Goal: Check status: Check status

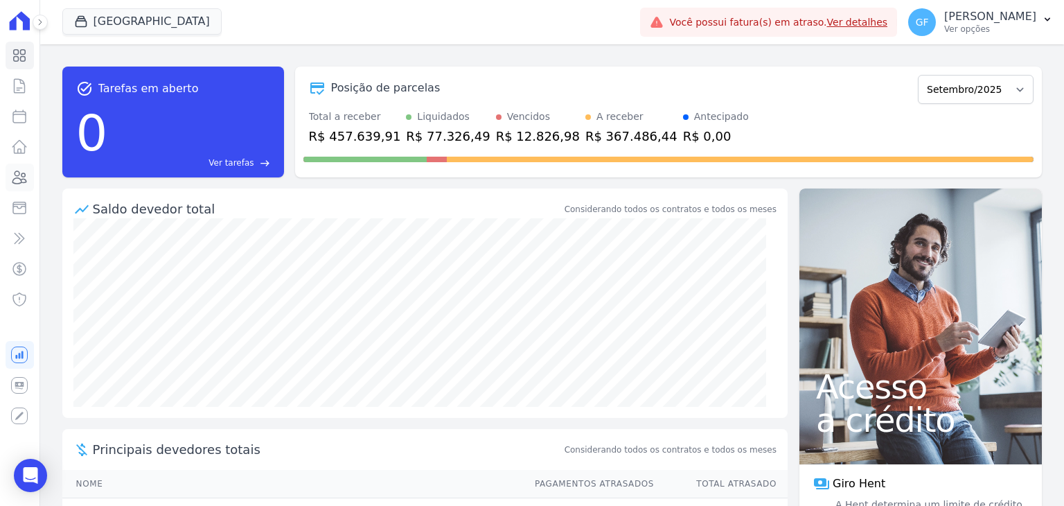
click at [19, 179] on icon at bounding box center [19, 177] width 17 height 17
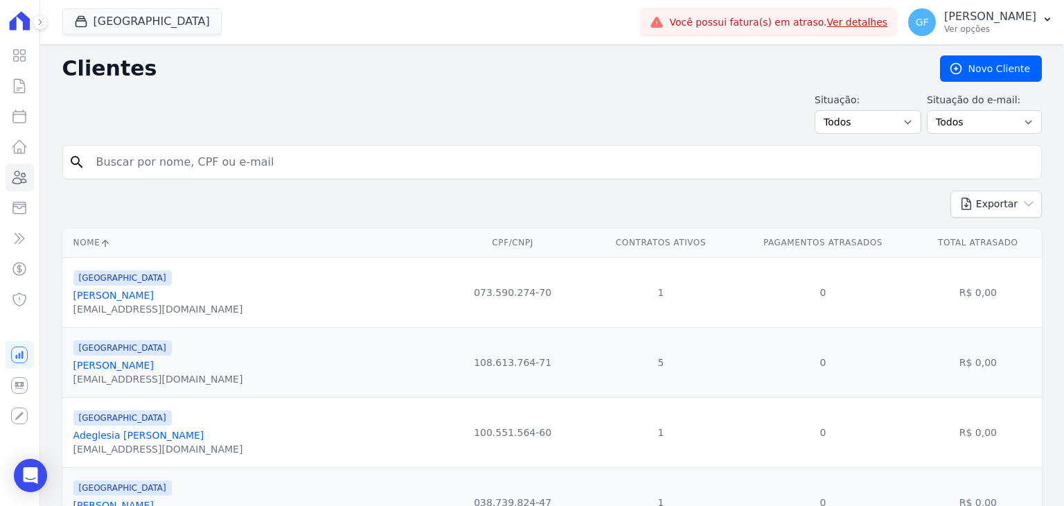
click at [121, 169] on input "search" at bounding box center [562, 162] width 948 height 28
paste input "[PERSON_NAME]"
type input "[PERSON_NAME]"
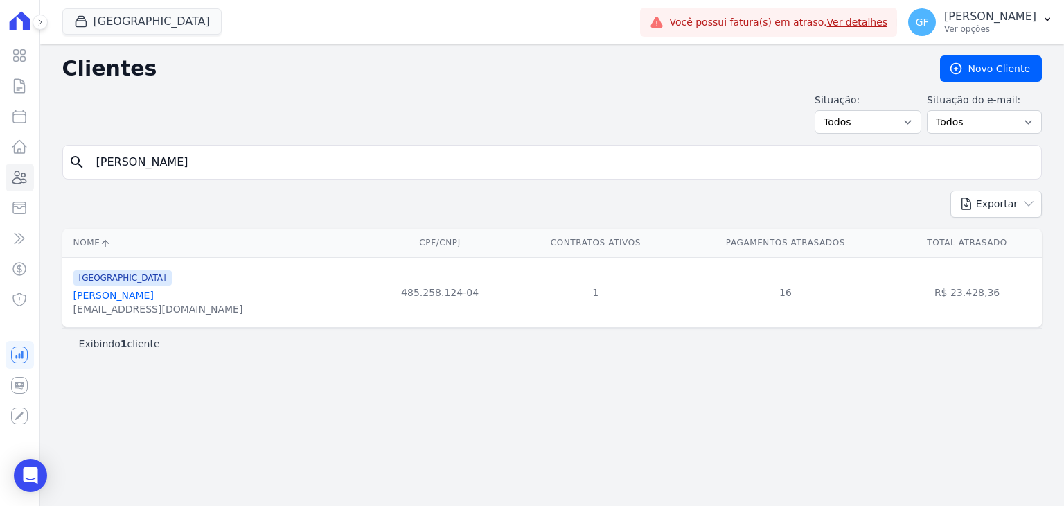
click at [146, 301] on link "[PERSON_NAME]" at bounding box center [113, 295] width 80 height 11
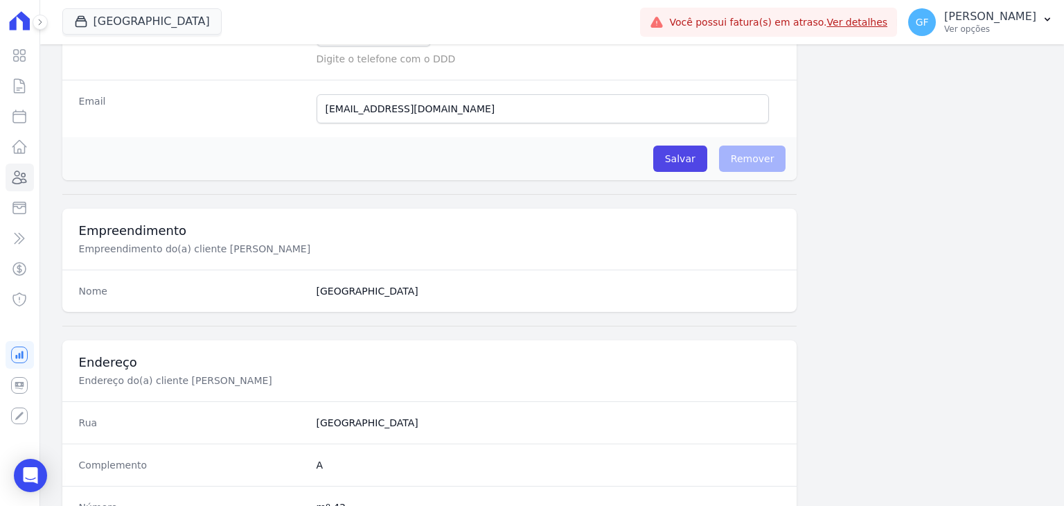
scroll to position [786, 0]
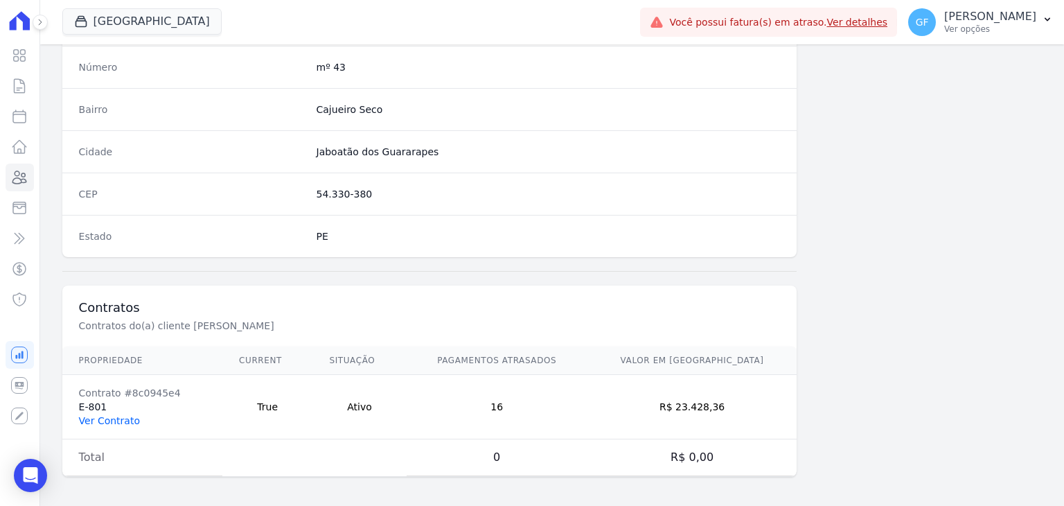
click at [107, 415] on link "Ver Contrato" at bounding box center [109, 420] width 61 height 11
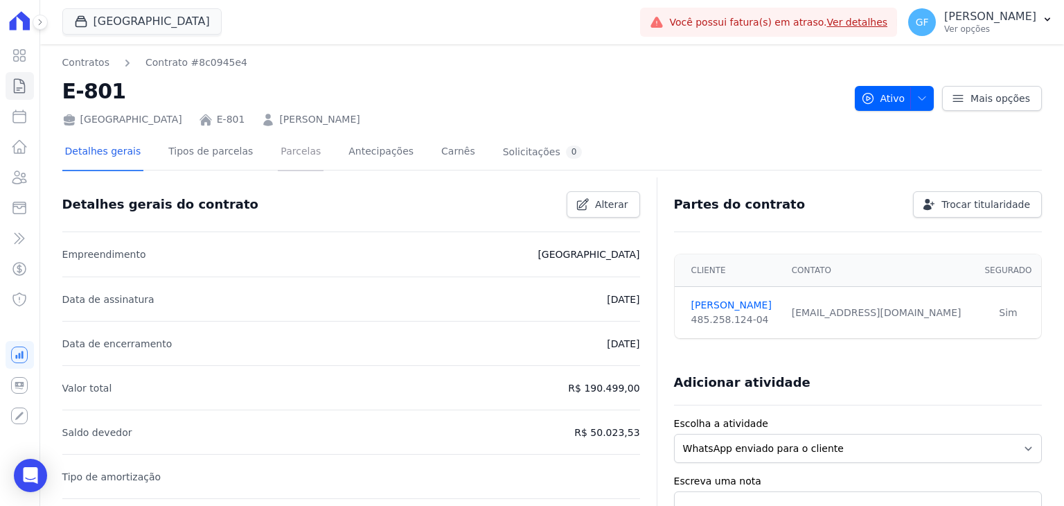
click at [278, 145] on link "Parcelas" at bounding box center [301, 152] width 46 height 37
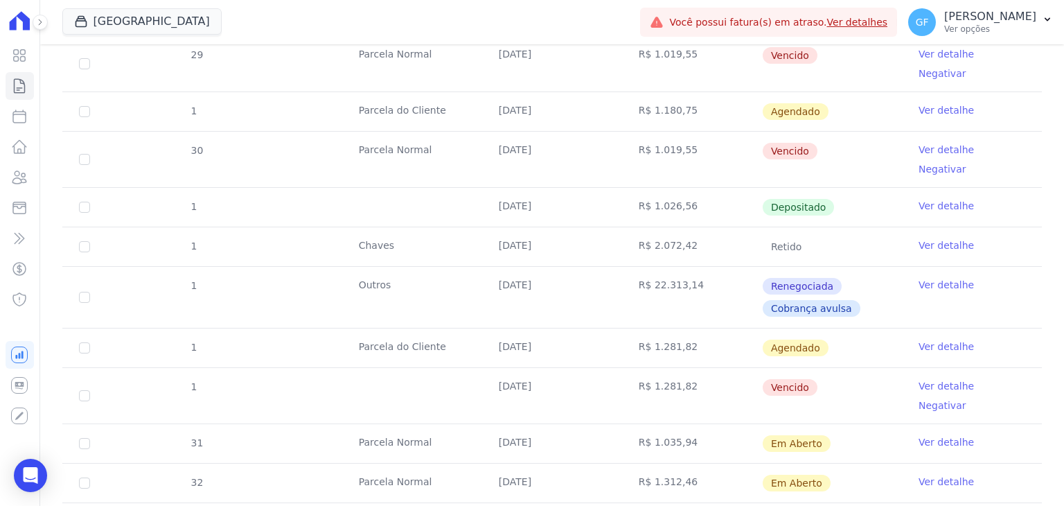
scroll to position [1178, 0]
drag, startPoint x: 493, startPoint y: 303, endPoint x: 824, endPoint y: 319, distance: 332.2
click at [824, 423] on tr "31 [GEOGRAPHIC_DATA] [DATE] R$ 1.035,94 Em [GEOGRAPHIC_DATA] Ver detalhe" at bounding box center [551, 442] width 979 height 39
click at [711, 423] on td "R$ 1.035,94" at bounding box center [692, 442] width 140 height 39
click at [932, 434] on link "Ver detalhe" at bounding box center [946, 441] width 55 height 14
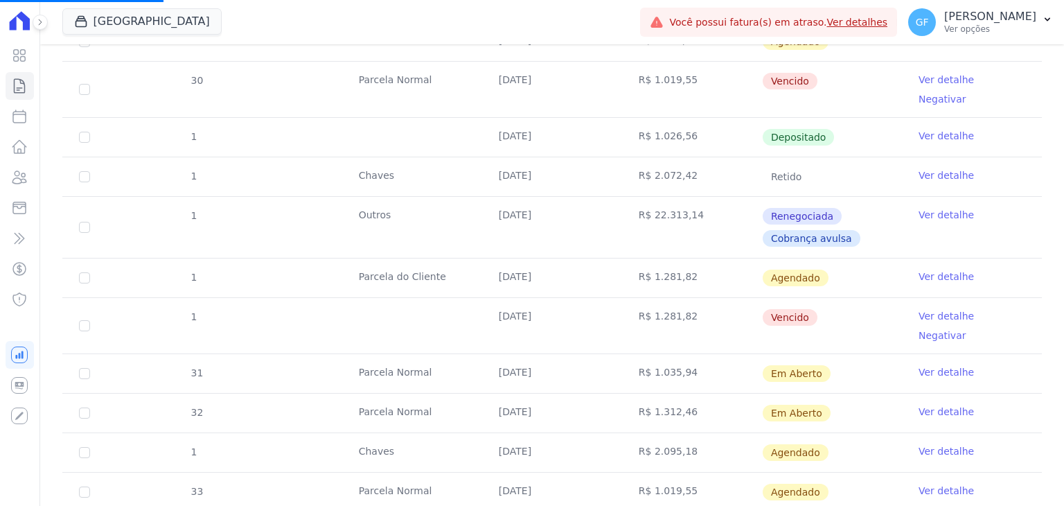
scroll to position [1108, 0]
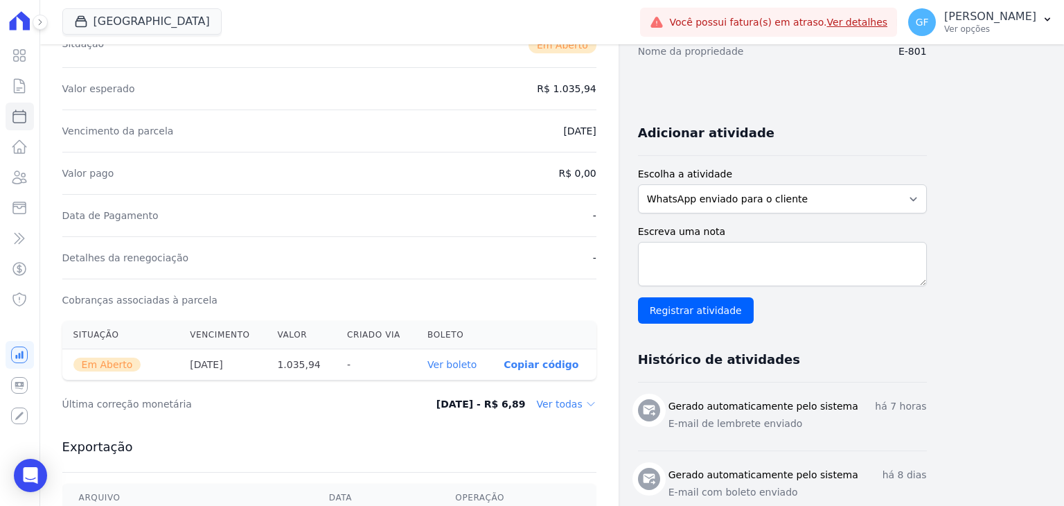
scroll to position [416, 0]
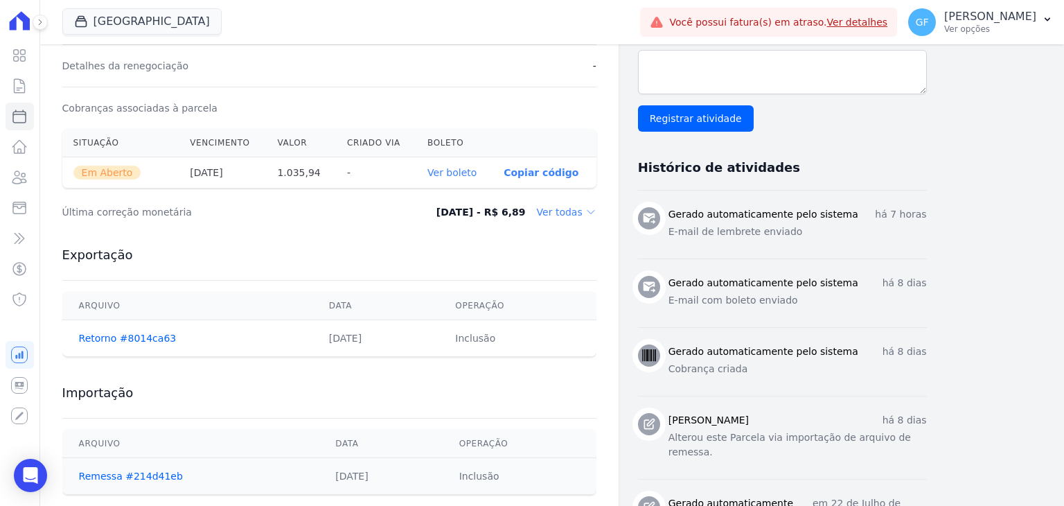
click at [443, 171] on link "Ver boleto" at bounding box center [451, 172] width 49 height 11
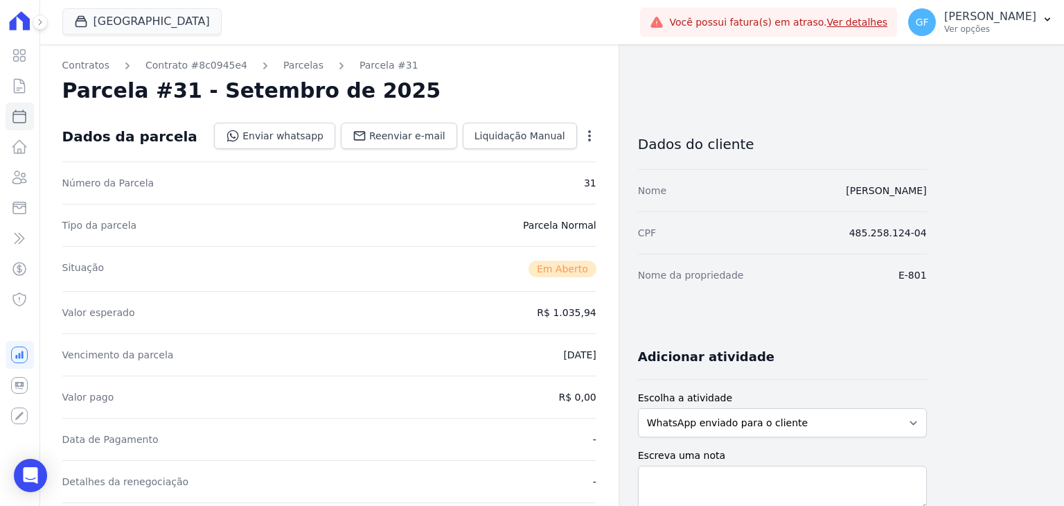
scroll to position [0, 0]
click at [14, 53] on icon at bounding box center [20, 56] width 12 height 12
